Goal: Task Accomplishment & Management: Manage account settings

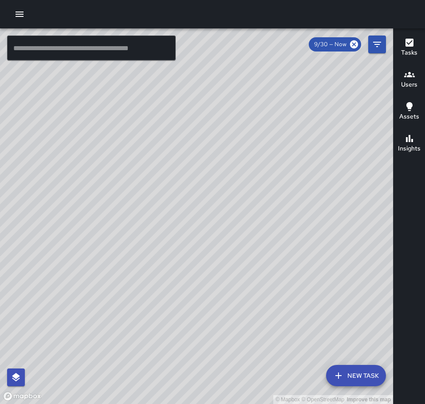
click at [228, 172] on div "© Mapbox © OpenStreetMap Improve this map" at bounding box center [196, 216] width 393 height 376
drag, startPoint x: 252, startPoint y: 285, endPoint x: 219, endPoint y: 248, distance: 49.4
click at [253, 293] on div "© Mapbox © OpenStreetMap Improve this map" at bounding box center [196, 216] width 393 height 376
drag, startPoint x: 175, startPoint y: 166, endPoint x: 189, endPoint y: 294, distance: 128.7
click at [189, 294] on div "© Mapbox © OpenStreetMap Improve this map" at bounding box center [196, 216] width 393 height 376
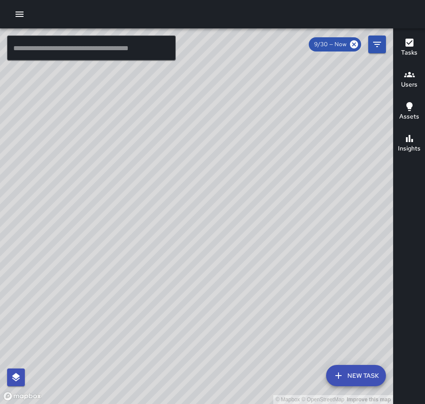
drag, startPoint x: 158, startPoint y: 302, endPoint x: 207, endPoint y: 145, distance: 164.1
click at [207, 145] on div "© Mapbox © OpenStreetMap Improve this map" at bounding box center [196, 216] width 393 height 376
drag, startPoint x: 218, startPoint y: 132, endPoint x: 242, endPoint y: 181, distance: 54.8
click at [241, 181] on div "© Mapbox © OpenStreetMap Improve this map" at bounding box center [196, 216] width 393 height 376
drag, startPoint x: 183, startPoint y: 298, endPoint x: 257, endPoint y: 87, distance: 222.8
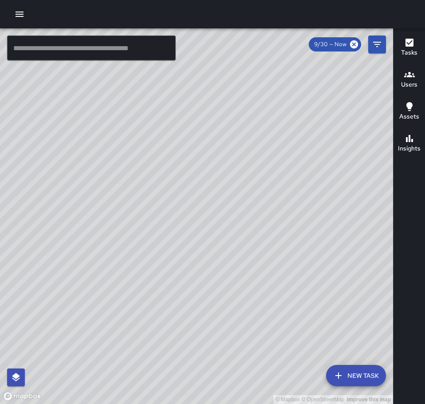
click at [256, 88] on div "© Mapbox © OpenStreetMap Improve this map" at bounding box center [196, 216] width 393 height 376
drag, startPoint x: 156, startPoint y: 229, endPoint x: 269, endPoint y: 351, distance: 165.6
click at [271, 357] on div "© Mapbox © OpenStreetMap Improve this map" at bounding box center [196, 216] width 393 height 376
drag, startPoint x: 248, startPoint y: 143, endPoint x: 157, endPoint y: 330, distance: 207.4
click at [147, 334] on div "© Mapbox © OpenStreetMap Improve this map" at bounding box center [196, 216] width 393 height 376
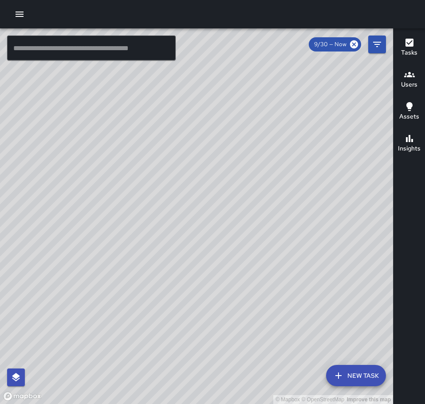
drag, startPoint x: 246, startPoint y: 132, endPoint x: 218, endPoint y: 230, distance: 101.5
click at [67, 300] on div "© Mapbox © OpenStreetMap Improve this map" at bounding box center [196, 216] width 393 height 376
drag, startPoint x: 242, startPoint y: 209, endPoint x: 140, endPoint y: 346, distance: 170.1
click at [132, 375] on div "© Mapbox © OpenStreetMap Improve this map" at bounding box center [196, 216] width 393 height 376
drag, startPoint x: 254, startPoint y: 150, endPoint x: 63, endPoint y: 341, distance: 270.1
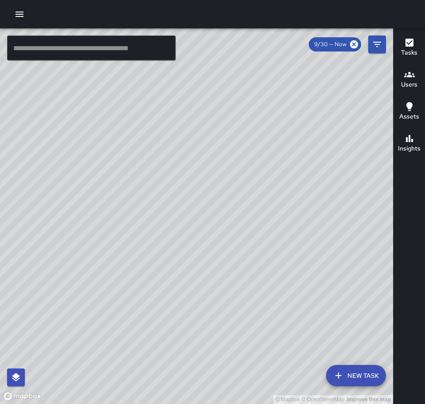
click at [63, 341] on div "© Mapbox © OpenStreetMap Improve this map" at bounding box center [196, 216] width 393 height 376
drag, startPoint x: 81, startPoint y: 342, endPoint x: 69, endPoint y: 172, distance: 170.1
click at [69, 172] on div "© Mapbox © OpenStreetMap Improve this map" at bounding box center [196, 216] width 393 height 376
drag, startPoint x: 87, startPoint y: 290, endPoint x: 212, endPoint y: 53, distance: 267.6
click at [212, 53] on div "© Mapbox © OpenStreetMap Improve this map" at bounding box center [196, 216] width 393 height 376
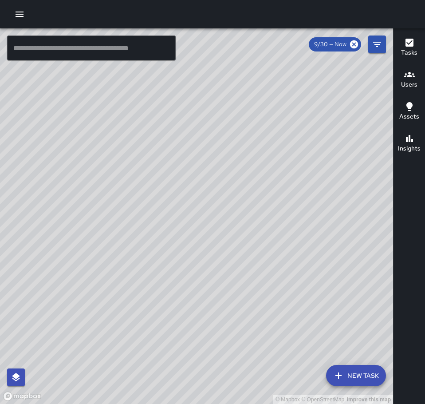
drag, startPoint x: 195, startPoint y: 204, endPoint x: 230, endPoint y: 120, distance: 90.6
click at [230, 120] on div "© Mapbox © OpenStreetMap Improve this map" at bounding box center [196, 216] width 393 height 376
drag, startPoint x: 218, startPoint y: 309, endPoint x: 88, endPoint y: 353, distance: 136.7
click at [60, 401] on div "© Mapbox © OpenStreetMap Improve this map" at bounding box center [196, 216] width 393 height 376
drag, startPoint x: 232, startPoint y: 270, endPoint x: 105, endPoint y: 291, distance: 128.7
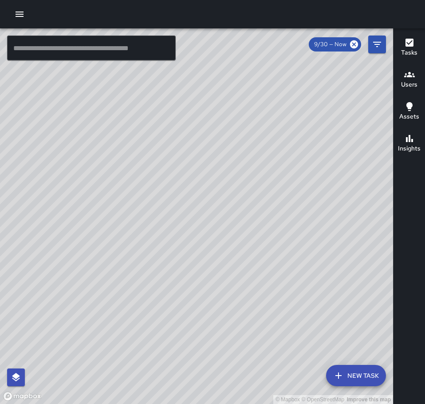
click at [105, 291] on div "© Mapbox © OpenStreetMap Improve this map" at bounding box center [196, 216] width 393 height 376
drag, startPoint x: 78, startPoint y: 227, endPoint x: 196, endPoint y: 249, distance: 120.0
click at [196, 249] on div "© Mapbox © OpenStreetMap Improve this map" at bounding box center [196, 216] width 393 height 376
drag, startPoint x: 72, startPoint y: 228, endPoint x: 22, endPoint y: 237, distance: 51.3
click at [22, 237] on div "© Mapbox © OpenStreetMap Improve this map" at bounding box center [196, 216] width 393 height 376
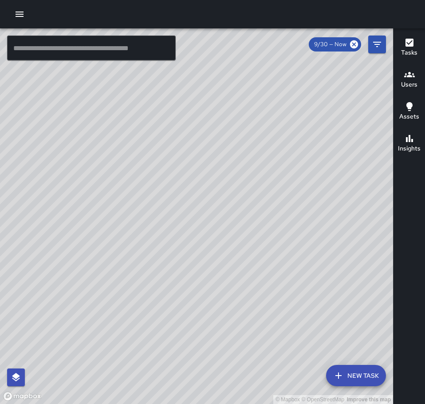
drag, startPoint x: 21, startPoint y: 220, endPoint x: 116, endPoint y: 227, distance: 95.8
click at [126, 232] on div "© Mapbox © OpenStreetMap Improve this map" at bounding box center [196, 216] width 393 height 376
drag, startPoint x: 209, startPoint y: 272, endPoint x: 131, endPoint y: 270, distance: 77.8
click at [131, 270] on div "© Mapbox © OpenStreetMap Improve this map" at bounding box center [196, 216] width 393 height 376
drag, startPoint x: 236, startPoint y: 258, endPoint x: 172, endPoint y: 262, distance: 64.1
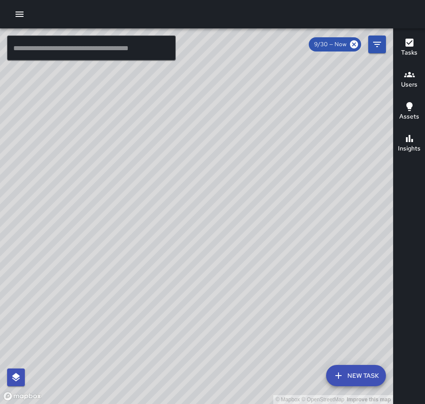
click at [172, 262] on div "© Mapbox © OpenStreetMap Improve this map" at bounding box center [196, 216] width 393 height 376
click at [19, 9] on icon "button" at bounding box center [19, 14] width 11 height 11
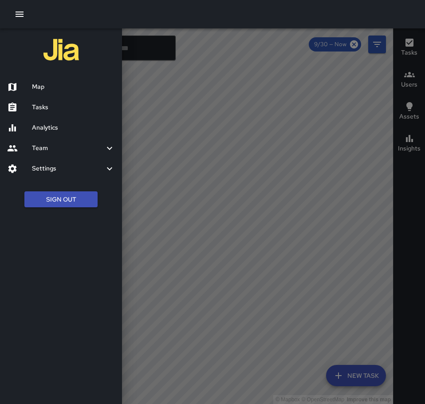
click at [39, 111] on h6 "Tasks" at bounding box center [73, 108] width 83 height 10
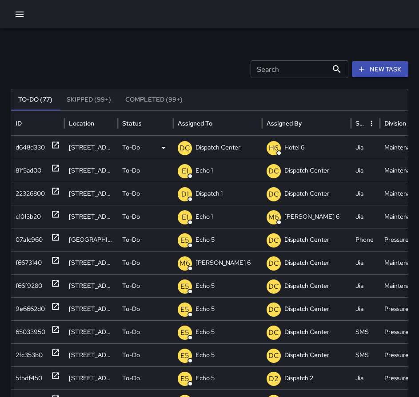
click at [58, 148] on icon at bounding box center [55, 145] width 7 height 7
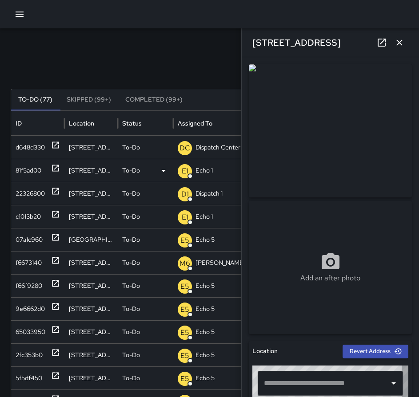
type input "**********"
click at [301, 187] on img at bounding box center [330, 130] width 163 height 133
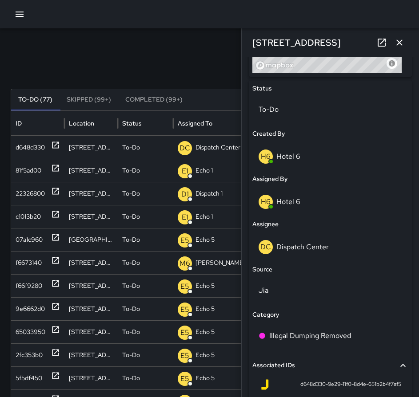
scroll to position [393, 0]
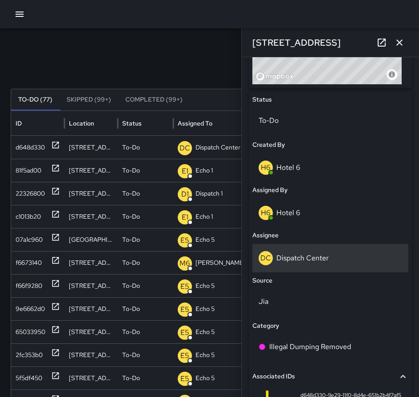
click at [330, 256] on div "DC Dispatch Center" at bounding box center [329, 258] width 143 height 14
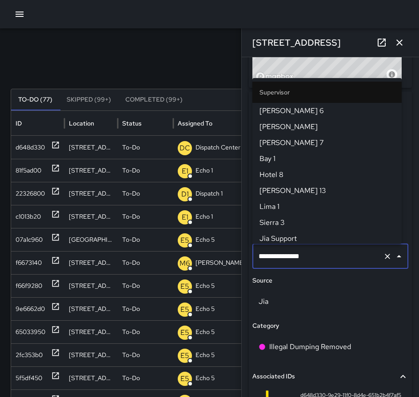
scroll to position [911, 0]
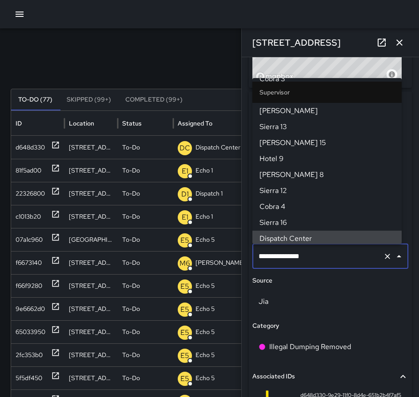
click at [383, 257] on icon "Clear" at bounding box center [387, 256] width 9 height 9
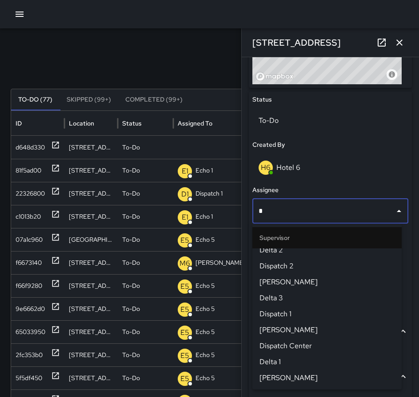
scroll to position [0, 0]
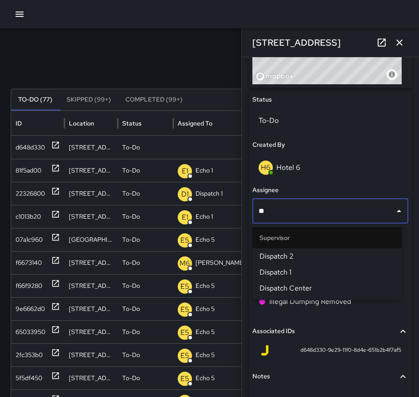
type input "*"
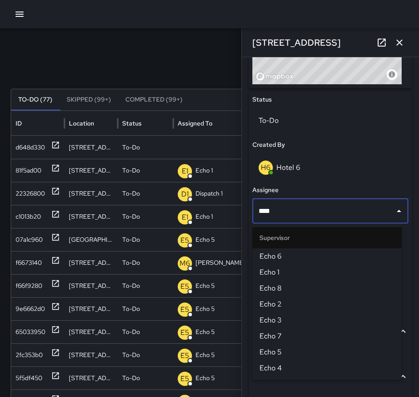
type input "****"
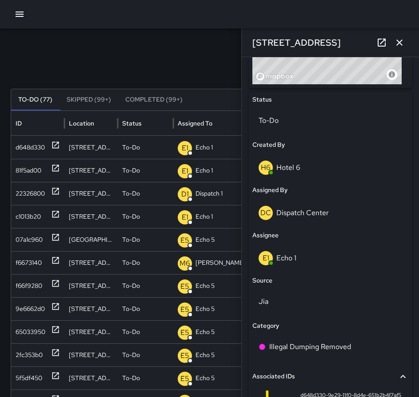
click at [400, 40] on icon "button" at bounding box center [399, 42] width 11 height 11
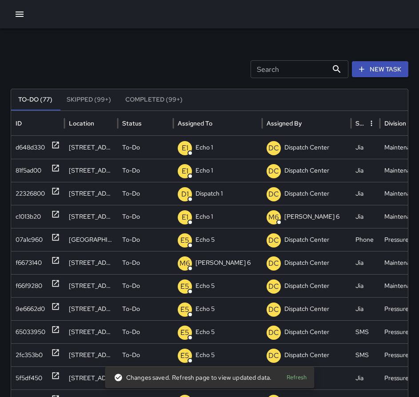
click at [100, 54] on div "Search Search New Task To-Do (77) Skipped (99+) Completed (99+) ID Location Sta…" at bounding box center [209, 280] width 419 height 504
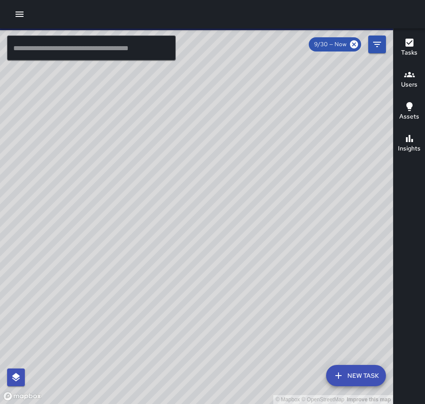
drag, startPoint x: 107, startPoint y: 295, endPoint x: 207, endPoint y: 78, distance: 239.2
click at [207, 78] on div "© Mapbox © OpenStreetMap Improve this map" at bounding box center [196, 216] width 393 height 376
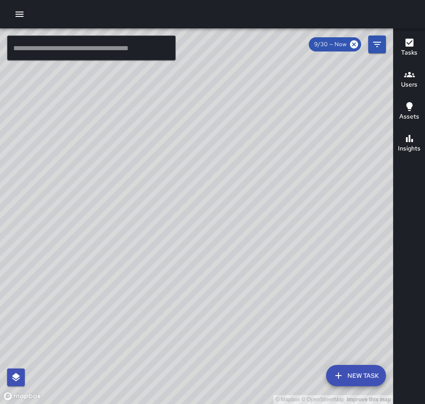
drag, startPoint x: 116, startPoint y: 184, endPoint x: 165, endPoint y: 199, distance: 51.0
click at [165, 199] on div "© Mapbox © OpenStreetMap Improve this map" at bounding box center [196, 216] width 393 height 376
click at [20, 15] on icon "button" at bounding box center [19, 14] width 11 height 11
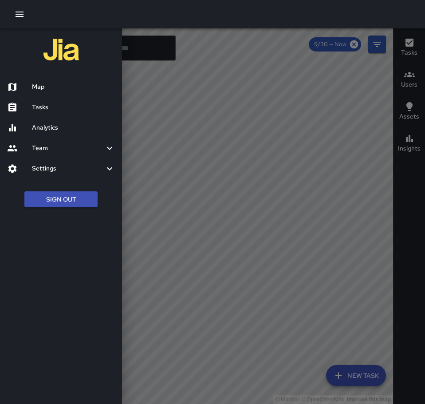
click at [59, 109] on h6 "Tasks" at bounding box center [73, 108] width 83 height 10
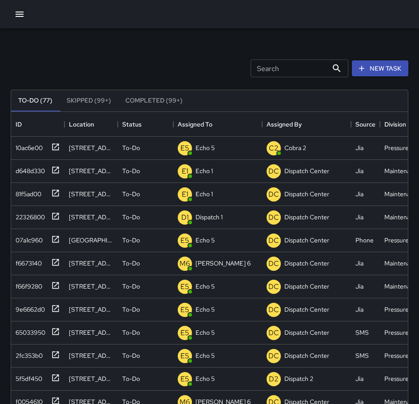
scroll to position [370, 390]
click at [30, 12] on div at bounding box center [209, 14] width 419 height 28
click at [16, 12] on icon "button" at bounding box center [19, 14] width 11 height 11
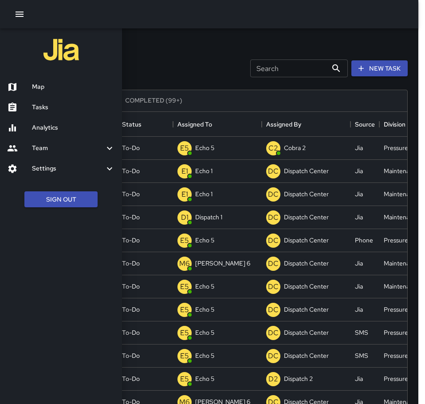
click at [49, 88] on h6 "Map" at bounding box center [73, 87] width 83 height 10
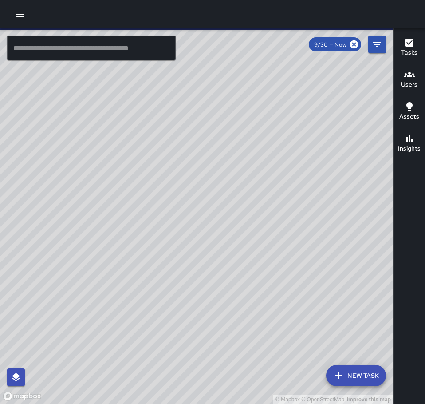
drag, startPoint x: 262, startPoint y: 133, endPoint x: 246, endPoint y: 336, distance: 203.6
click at [246, 336] on div "© Mapbox © OpenStreetMap Improve this map" at bounding box center [196, 216] width 393 height 376
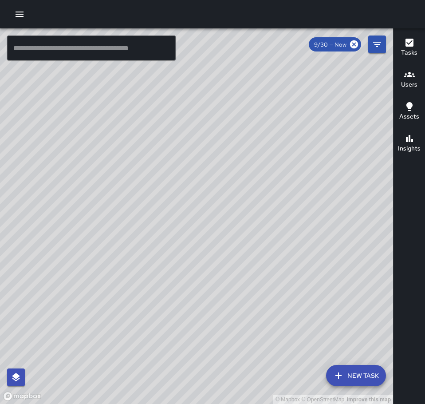
drag, startPoint x: 237, startPoint y: 119, endPoint x: 244, endPoint y: 347, distance: 228.4
click at [244, 347] on div "© Mapbox © OpenStreetMap Improve this map" at bounding box center [196, 216] width 393 height 376
drag, startPoint x: 232, startPoint y: 163, endPoint x: 178, endPoint y: 295, distance: 142.8
click at [165, 330] on div "© Mapbox © OpenStreetMap Improve this map" at bounding box center [196, 216] width 393 height 376
drag, startPoint x: 178, startPoint y: 143, endPoint x: 213, endPoint y: 341, distance: 201.1
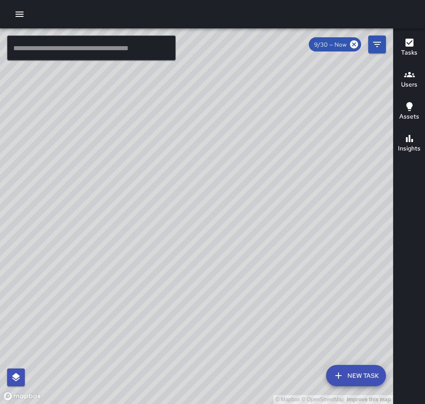
click at [211, 358] on div "© Mapbox © OpenStreetMap Improve this map" at bounding box center [196, 216] width 393 height 376
drag, startPoint x: 219, startPoint y: 346, endPoint x: 155, endPoint y: 223, distance: 138.3
click at [155, 223] on div "© Mapbox © OpenStreetMap Improve this map" at bounding box center [196, 216] width 393 height 376
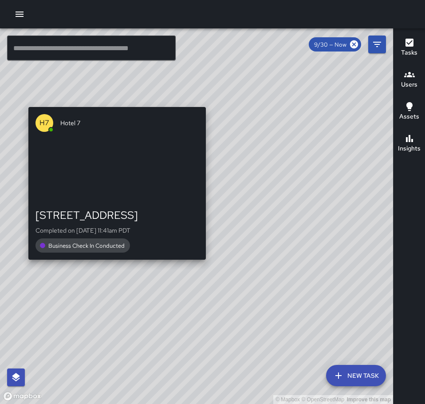
drag, startPoint x: 147, startPoint y: 285, endPoint x: 209, endPoint y: 266, distance: 64.8
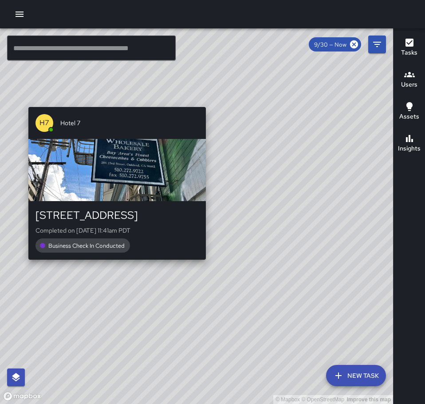
click at [209, 266] on div "© Mapbox © OpenStreetMap Improve this map H7 Hotel 7 146 Grand Avenue Completed…" at bounding box center [196, 216] width 393 height 376
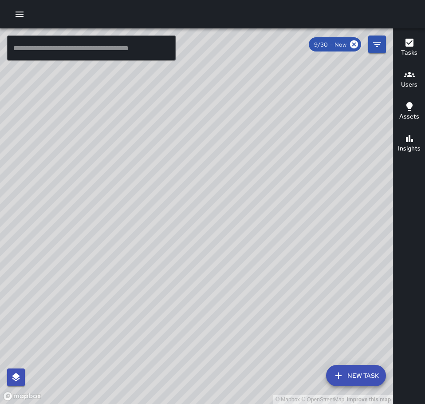
click at [27, 16] on button "button" at bounding box center [20, 14] width 18 height 18
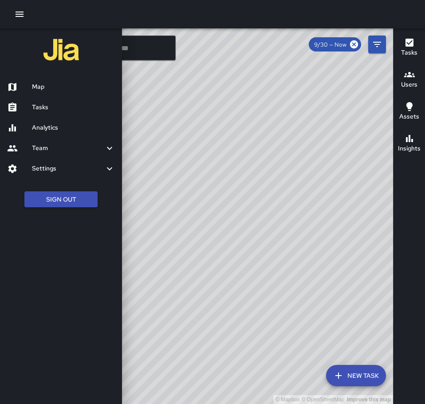
click at [47, 105] on h6 "Tasks" at bounding box center [73, 108] width 83 height 10
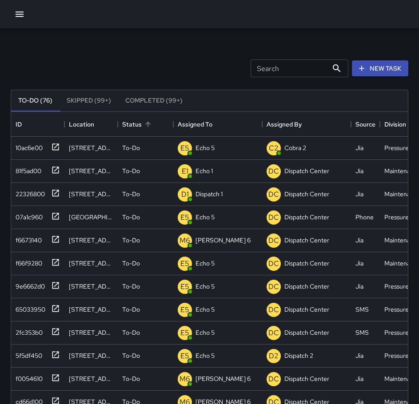
scroll to position [370, 390]
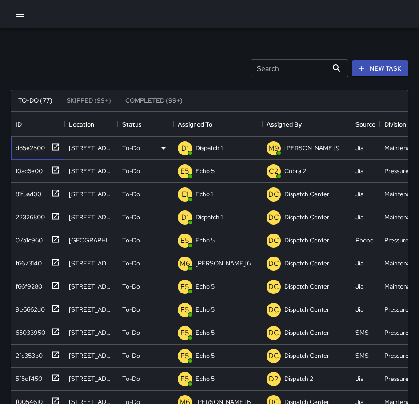
click at [56, 146] on icon at bounding box center [55, 146] width 7 height 7
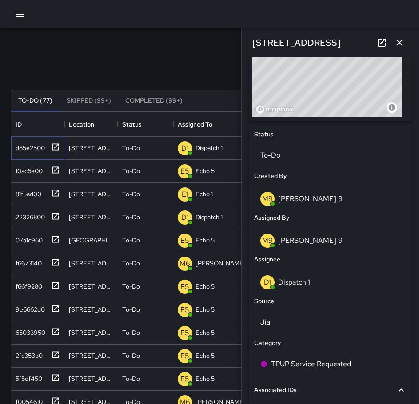
scroll to position [355, 0]
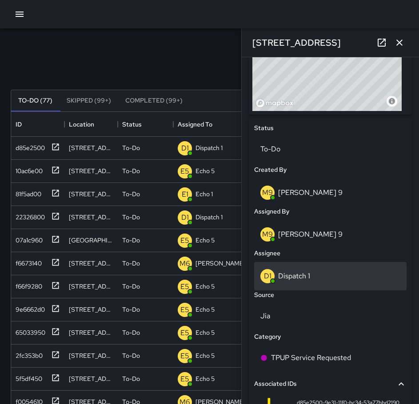
click at [305, 274] on div "D1 Dispatch 1" at bounding box center [330, 276] width 140 height 14
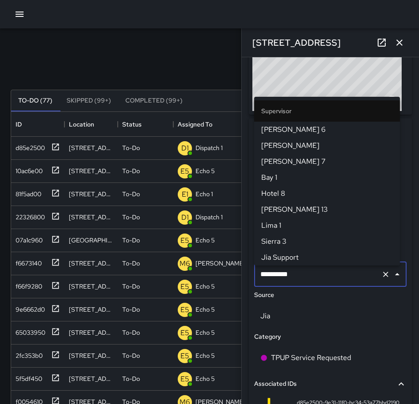
scroll to position [592, 0]
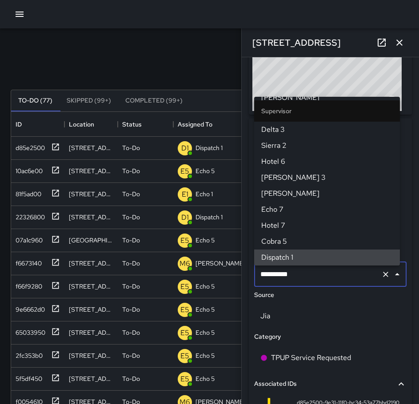
click at [381, 277] on icon "Clear" at bounding box center [385, 274] width 9 height 9
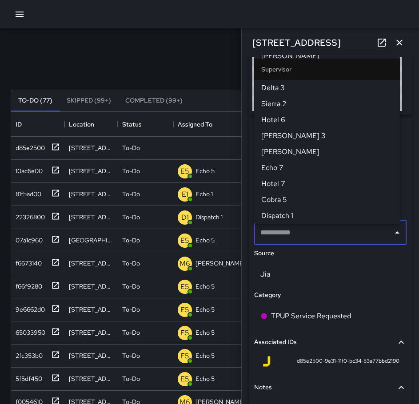
scroll to position [0, 0]
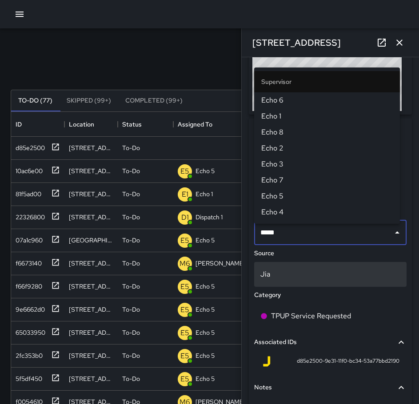
type input "******"
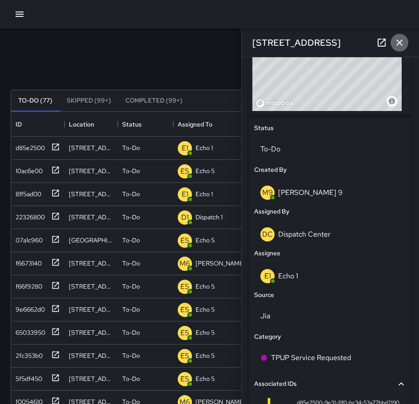
click at [397, 47] on icon "button" at bounding box center [399, 42] width 11 height 11
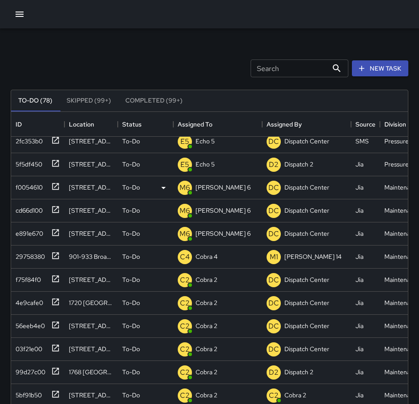
scroll to position [222, 0]
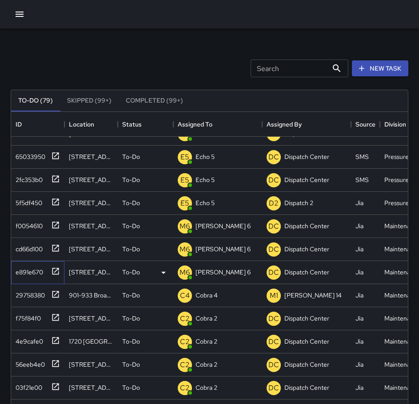
click at [34, 270] on div "e891e670" at bounding box center [27, 270] width 31 height 12
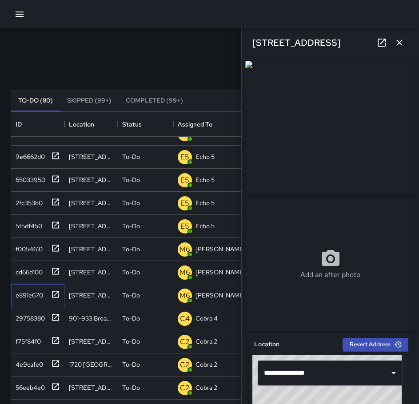
scroll to position [245, 0]
click at [399, 43] on icon "button" at bounding box center [399, 43] width 6 height 6
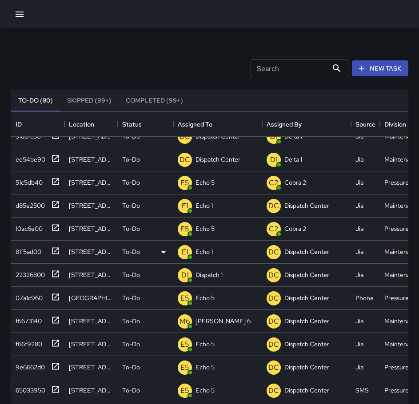
scroll to position [0, 0]
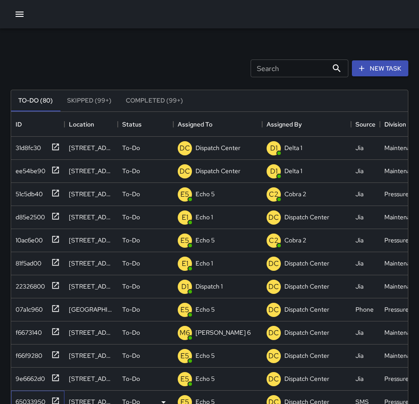
click at [40, 395] on div "65033950" at bounding box center [28, 400] width 33 height 12
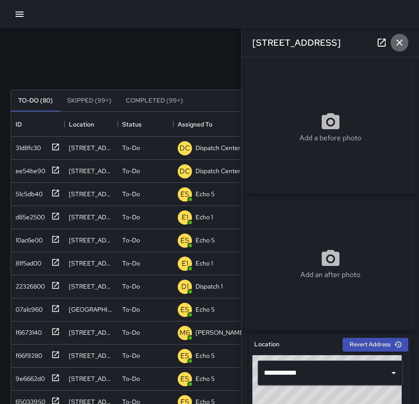
click at [401, 42] on icon "button" at bounding box center [399, 42] width 11 height 11
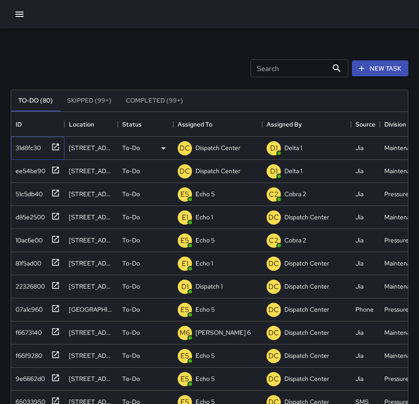
click at [55, 147] on icon at bounding box center [55, 147] width 9 height 9
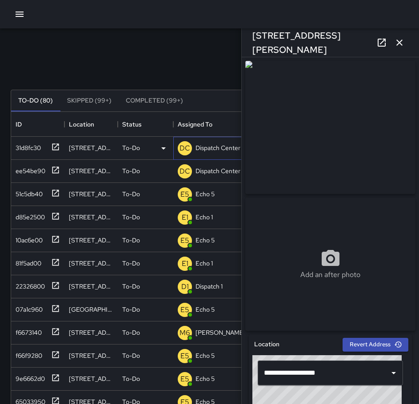
click at [209, 150] on p "Dispatch Center" at bounding box center [217, 147] width 45 height 9
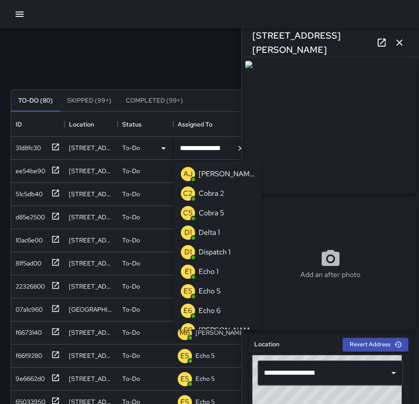
scroll to position [675, 0]
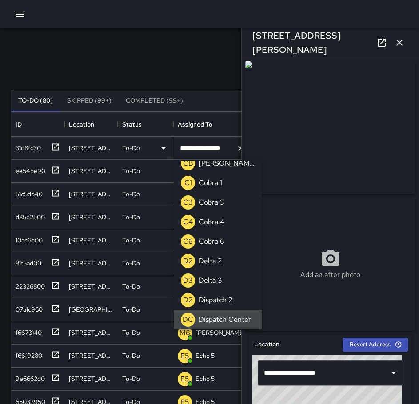
click at [236, 149] on icon "Clear" at bounding box center [240, 148] width 9 height 9
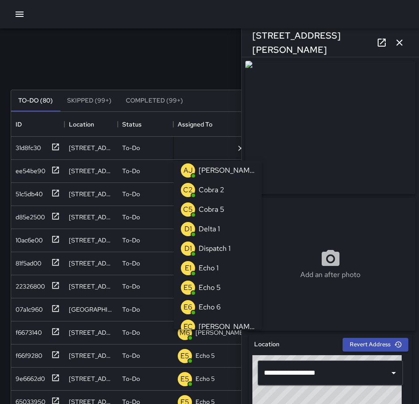
click at [219, 304] on p "Echo 6" at bounding box center [210, 307] width 22 height 11
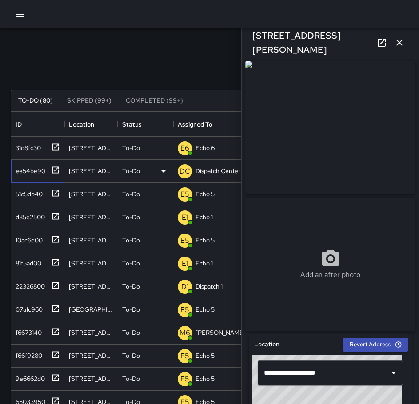
click at [54, 170] on icon at bounding box center [55, 170] width 9 height 9
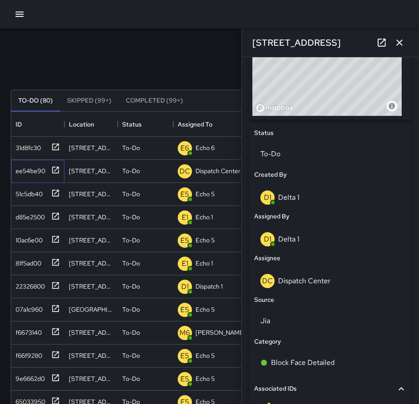
scroll to position [355, 0]
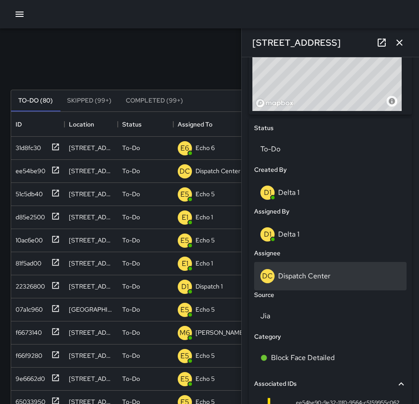
click at [310, 281] on p "Dispatch Center" at bounding box center [304, 275] width 52 height 9
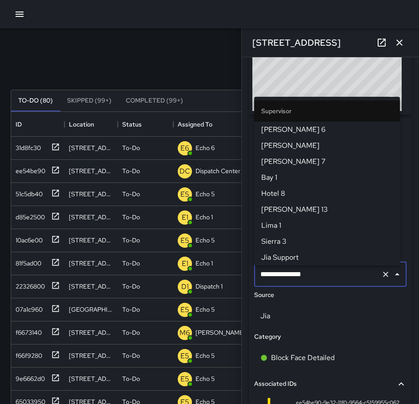
scroll to position [911, 0]
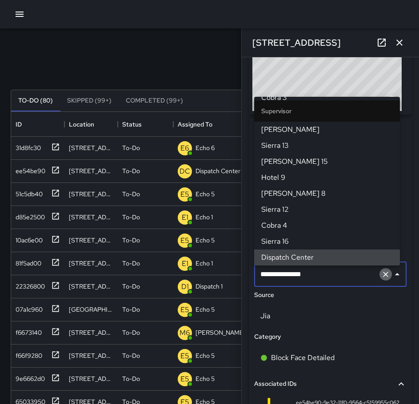
click at [381, 278] on icon "Clear" at bounding box center [385, 274] width 9 height 9
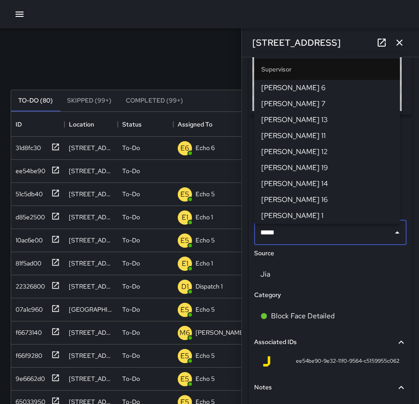
type input "******"
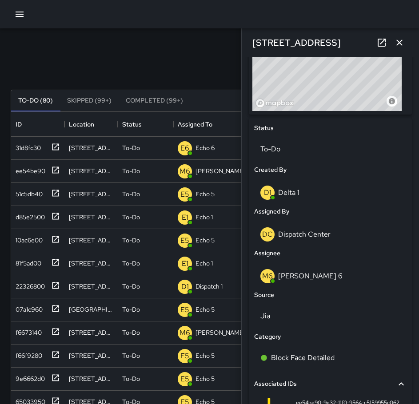
click at [401, 48] on button "button" at bounding box center [399, 43] width 18 height 18
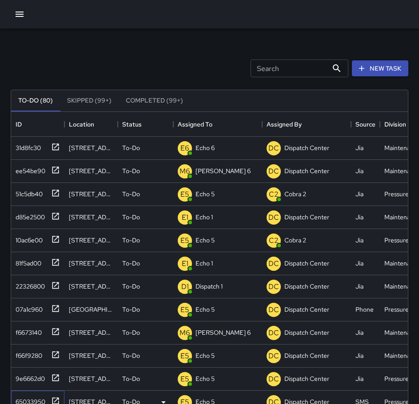
click at [34, 394] on div "65033950" at bounding box center [28, 400] width 33 height 12
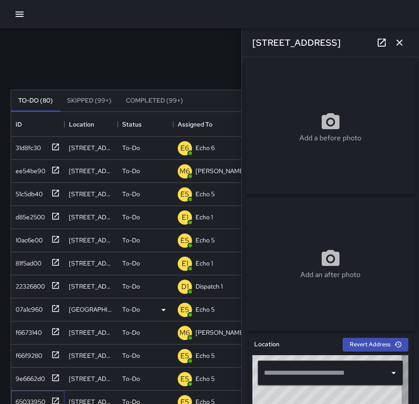
type input "**********"
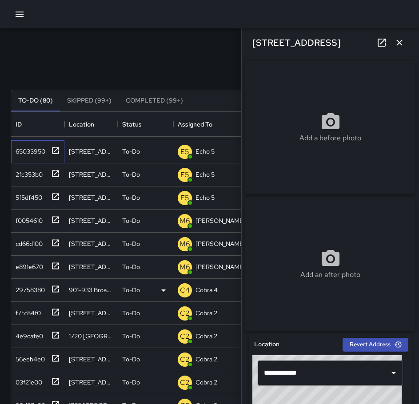
scroll to position [266, 0]
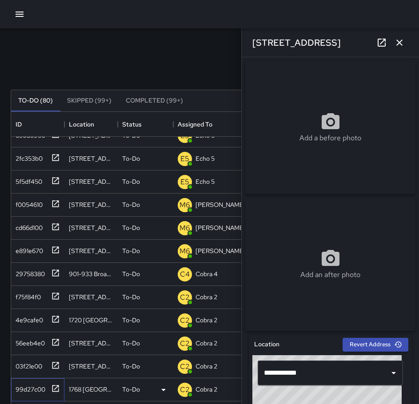
click at [32, 388] on div "99d27c00" at bounding box center [28, 388] width 33 height 12
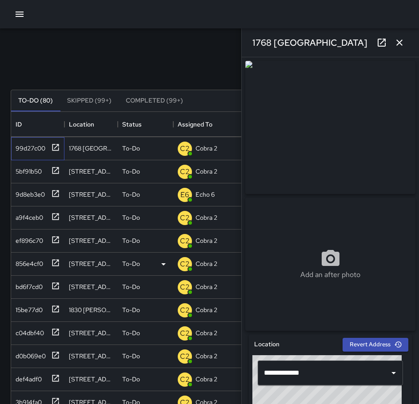
scroll to position [533, 0]
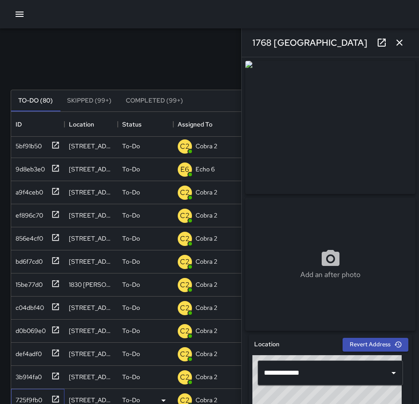
click at [44, 397] on div "725f9fb0" at bounding box center [36, 398] width 48 height 15
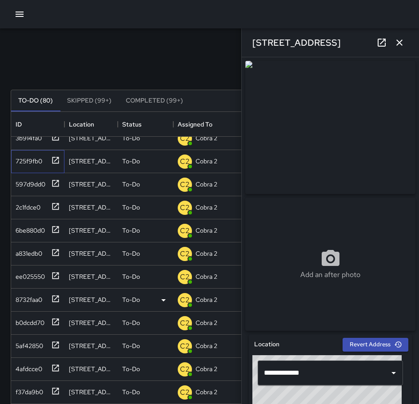
scroll to position [799, 0]
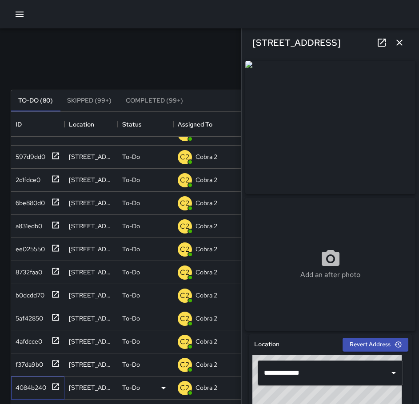
click at [21, 393] on div "4084b240" at bounding box center [36, 386] width 48 height 15
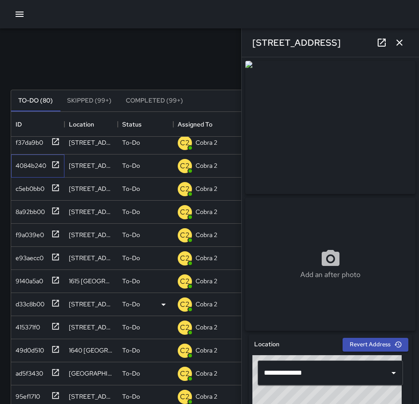
scroll to position [1066, 0]
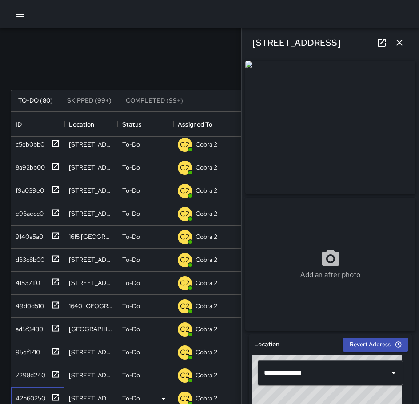
click at [26, 397] on div "42b60250" at bounding box center [28, 396] width 33 height 12
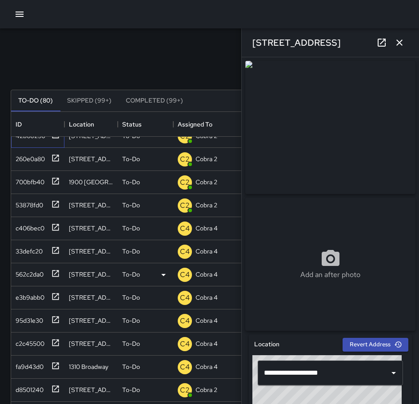
scroll to position [1332, 0]
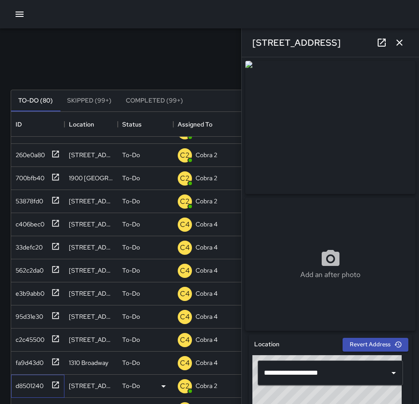
click at [41, 382] on div "d8501240" at bounding box center [28, 384] width 32 height 12
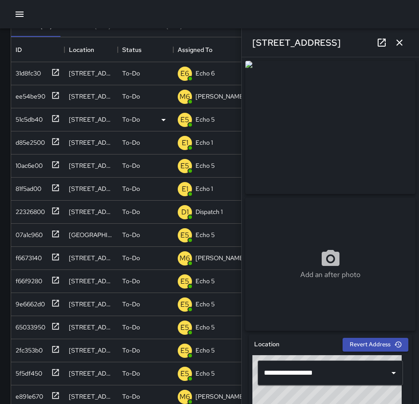
scroll to position [0, 0]
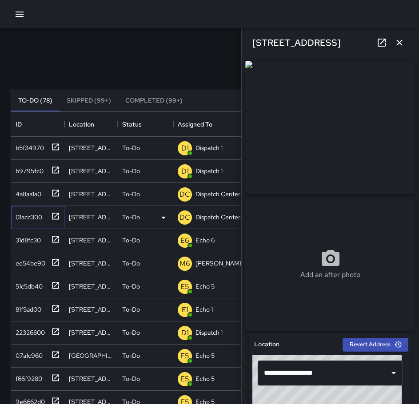
click at [53, 213] on icon at bounding box center [55, 216] width 9 height 9
click at [215, 215] on p "Dispatch Center" at bounding box center [217, 217] width 45 height 9
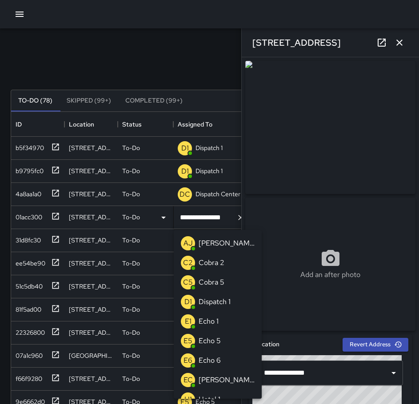
scroll to position [656, 0]
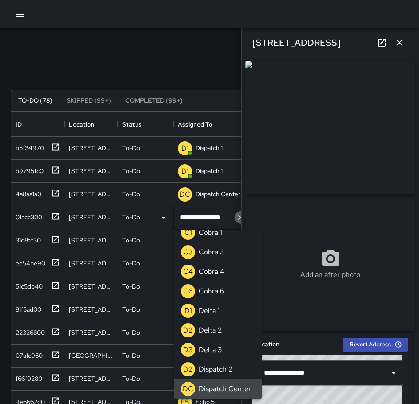
click at [238, 219] on icon "Clear" at bounding box center [240, 217] width 9 height 9
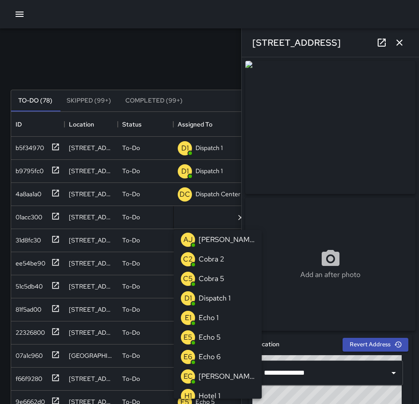
click at [213, 361] on p "Echo 6" at bounding box center [210, 357] width 22 height 11
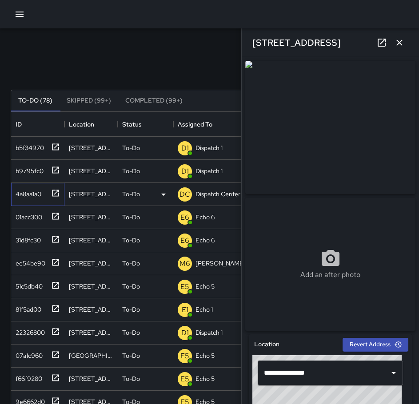
click at [54, 191] on icon at bounding box center [55, 193] width 7 height 7
click at [59, 169] on icon at bounding box center [55, 170] width 7 height 7
click at [218, 174] on p "Dispatch 1" at bounding box center [208, 171] width 27 height 9
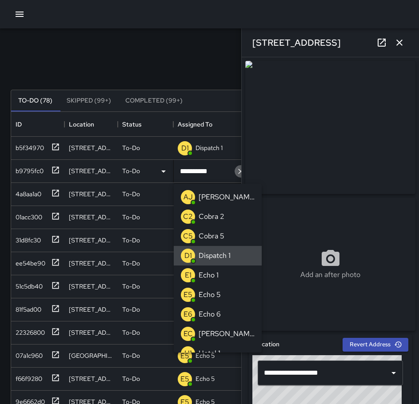
click at [236, 173] on icon "Clear" at bounding box center [240, 171] width 9 height 9
click at [216, 271] on p "Echo 1" at bounding box center [209, 275] width 20 height 11
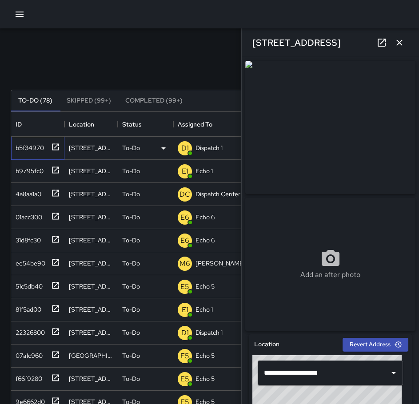
click at [56, 145] on icon at bounding box center [55, 147] width 9 height 9
click at [203, 151] on p "Dispatch 1" at bounding box center [208, 147] width 27 height 9
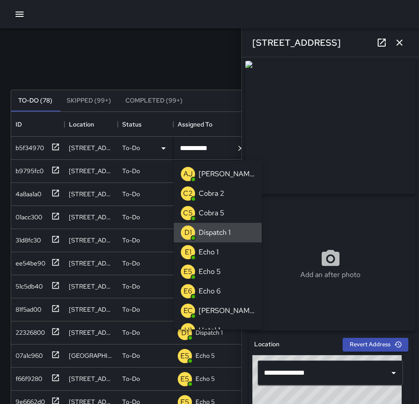
click at [237, 151] on icon "Clear" at bounding box center [240, 148] width 9 height 9
click at [221, 249] on li "E1 Echo 1" at bounding box center [218, 252] width 88 height 20
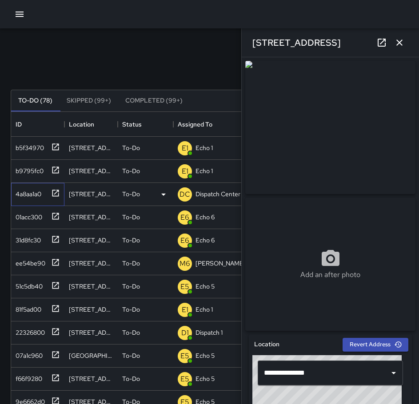
click at [55, 193] on icon at bounding box center [55, 193] width 9 height 9
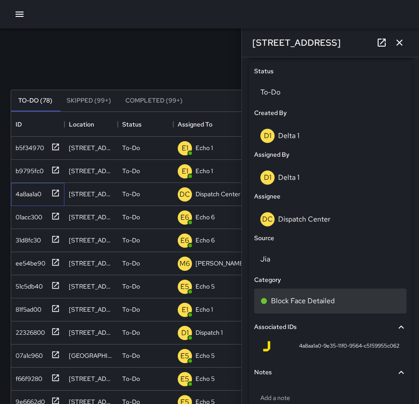
scroll to position [444, 0]
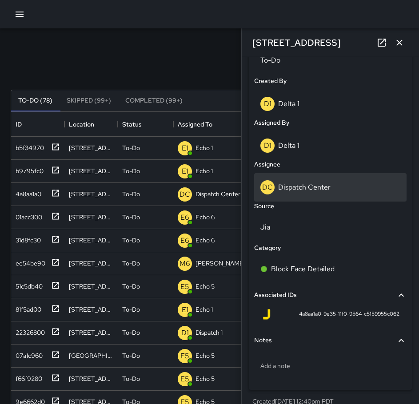
click at [313, 192] on p "Dispatch Center" at bounding box center [304, 187] width 52 height 9
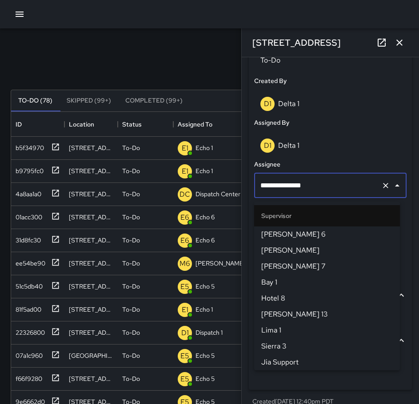
scroll to position [911, 0]
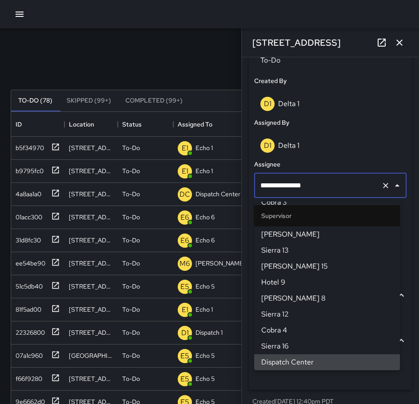
click at [383, 188] on icon "Clear" at bounding box center [385, 185] width 5 height 5
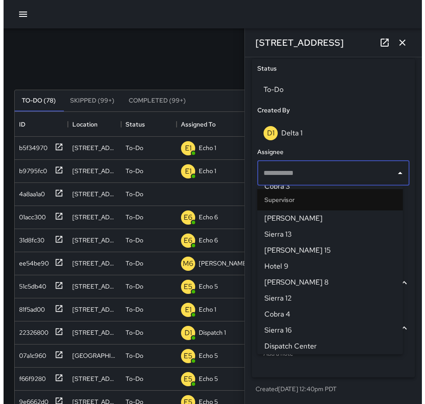
scroll to position [418, 0]
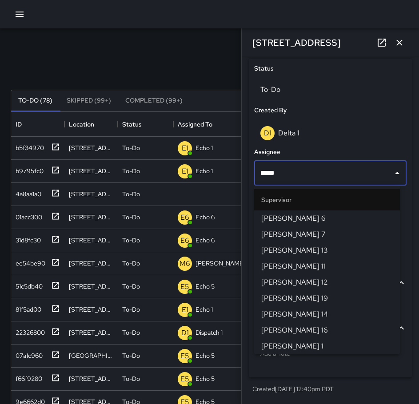
type input "******"
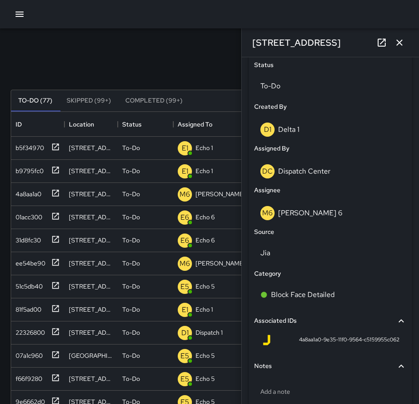
click at [406, 44] on button "button" at bounding box center [399, 43] width 18 height 18
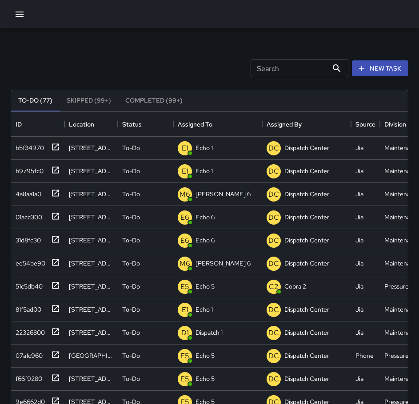
click at [21, 10] on icon "button" at bounding box center [19, 14] width 11 height 11
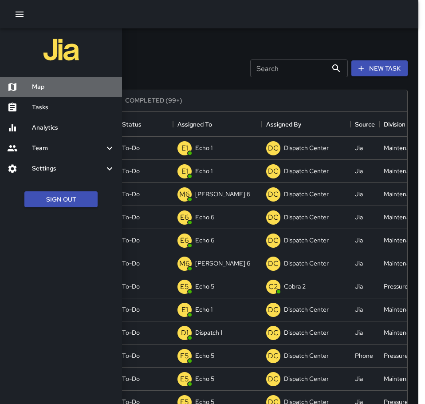
click at [50, 85] on h6 "Map" at bounding box center [73, 87] width 83 height 10
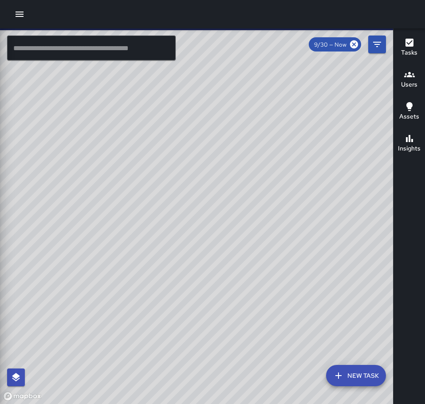
click at [56, 53] on input "text" at bounding box center [91, 48] width 169 height 25
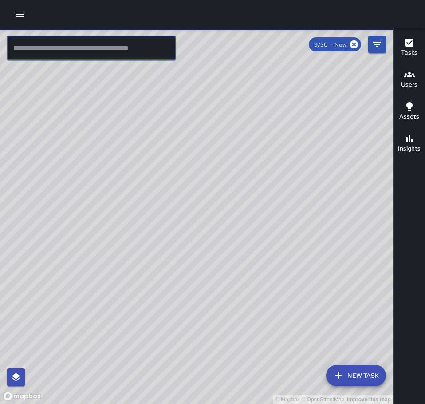
click at [55, 50] on input "text" at bounding box center [91, 48] width 169 height 25
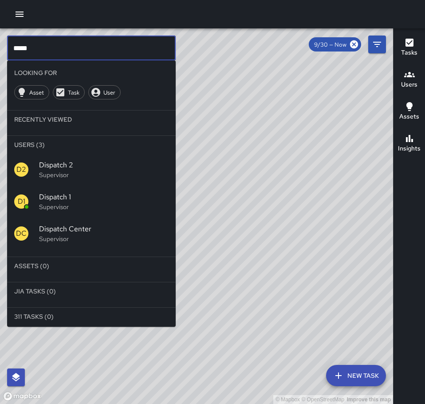
type input "*****"
click at [74, 198] on span "Dispatch 1" at bounding box center [104, 197] width 130 height 11
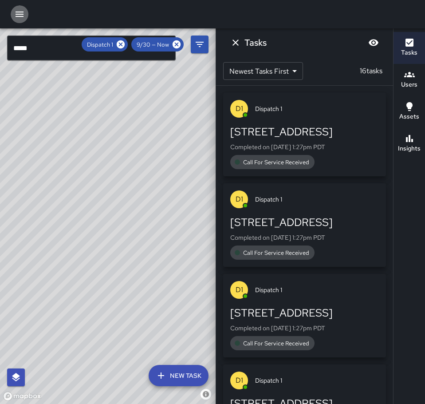
click at [20, 16] on icon "button" at bounding box center [19, 14] width 11 height 11
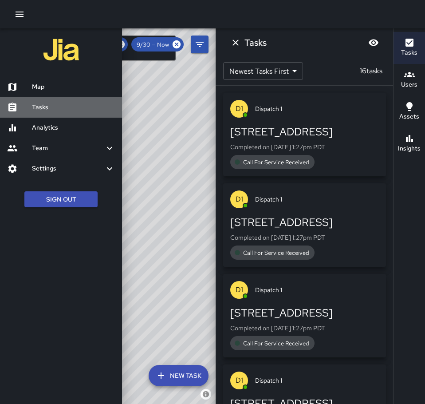
click at [40, 105] on h6 "Tasks" at bounding box center [73, 108] width 83 height 10
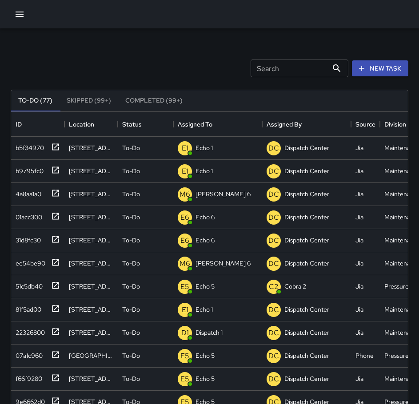
scroll to position [370, 390]
click at [51, 330] on icon at bounding box center [55, 331] width 9 height 9
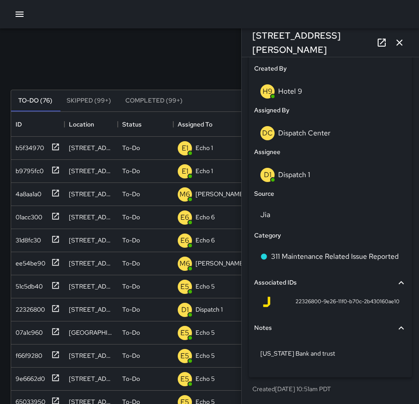
scroll to position [460, 0]
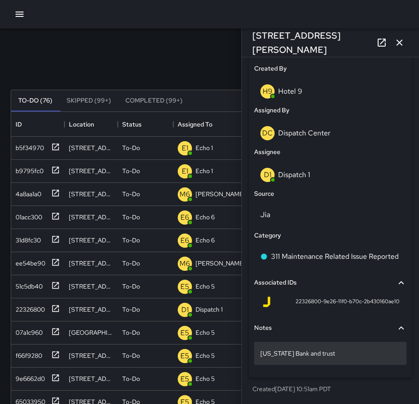
click at [336, 355] on p "California Bank and trust" at bounding box center [330, 353] width 140 height 9
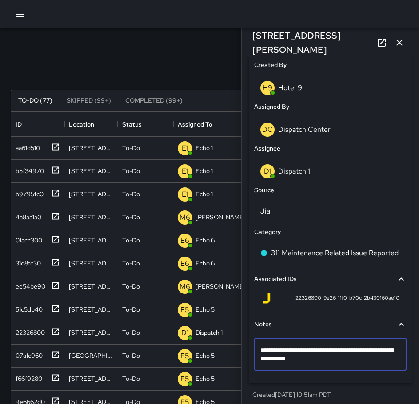
type textarea "**********"
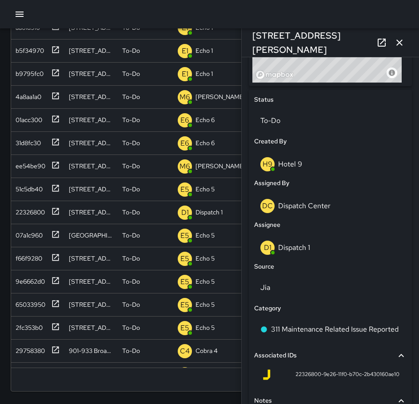
scroll to position [380, 0]
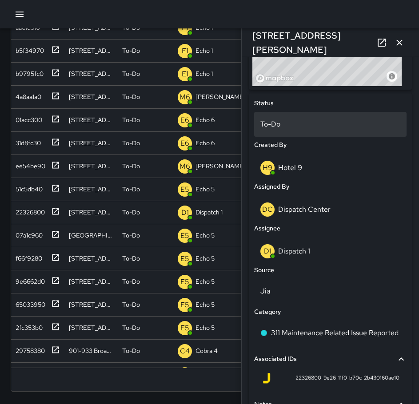
click at [290, 129] on p "To-Do" at bounding box center [330, 124] width 140 height 11
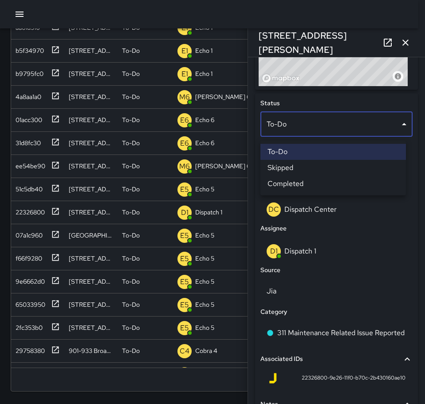
click at [300, 182] on li "Completed" at bounding box center [334, 184] width 146 height 16
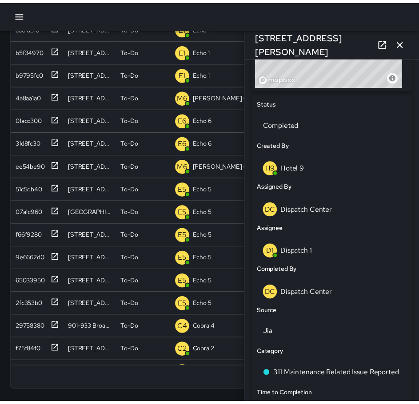
scroll to position [7, 7]
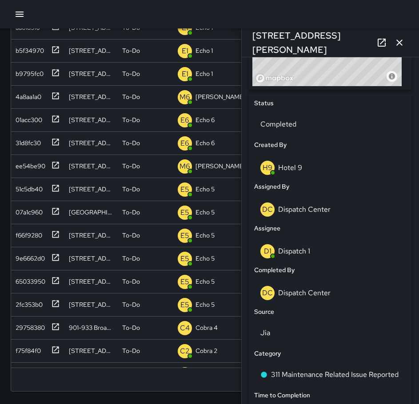
click at [398, 43] on icon "button" at bounding box center [399, 43] width 6 height 6
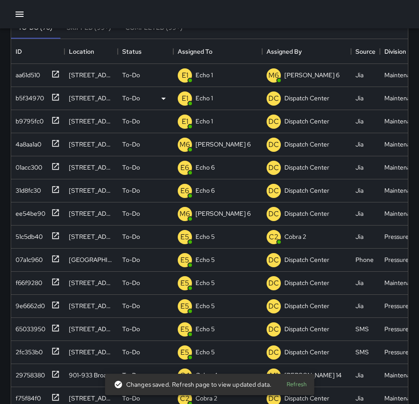
scroll to position [89, 0]
